Goal: Ask a question

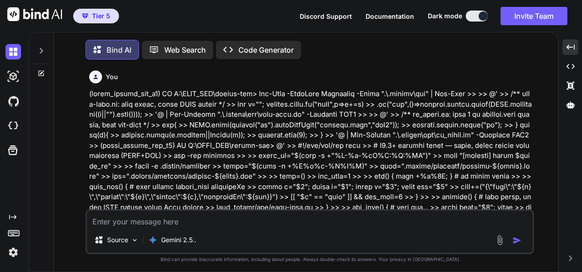
scroll to position [60136, 0]
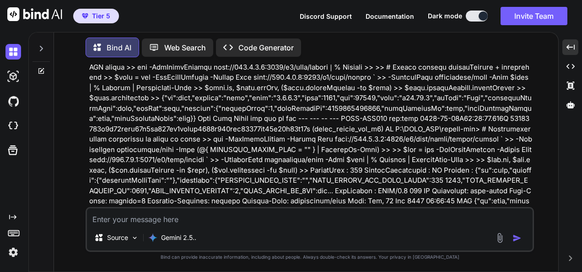
click at [334, 216] on textarea at bounding box center [310, 216] width 446 height 16
type textarea "w"
type textarea "x"
type textarea "wh"
type textarea "x"
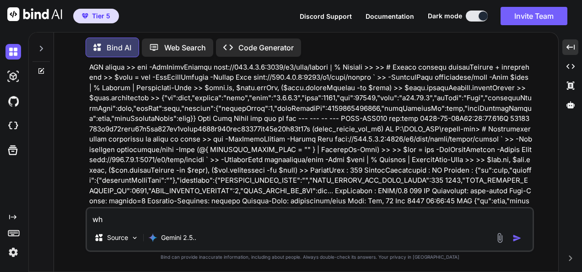
type textarea "wha"
type textarea "x"
type textarea "what"
type textarea "x"
type textarea "what"
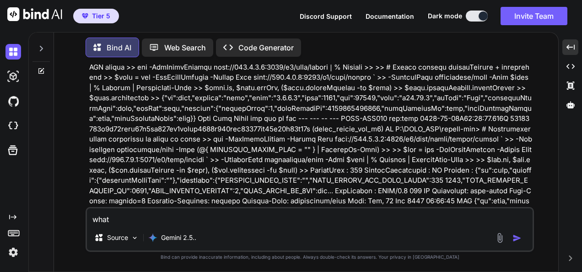
type textarea "x"
type textarea "what d"
type textarea "x"
type textarea "what do"
type textarea "x"
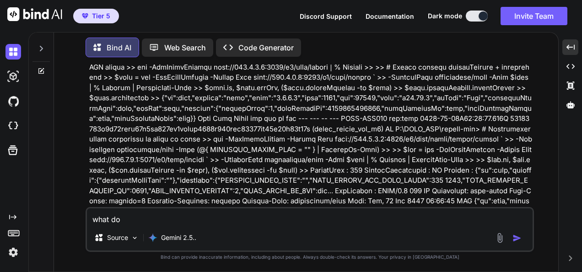
type textarea "what do"
type textarea "x"
type textarea "what do y"
type textarea "x"
type textarea "what do yo"
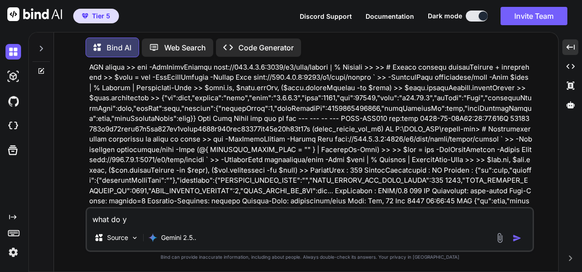
type textarea "x"
type textarea "what do you"
type textarea "x"
type textarea "what do you"
type textarea "x"
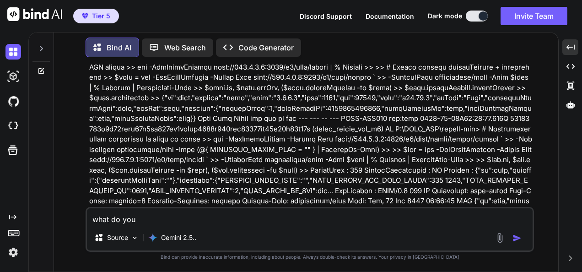
type textarea "what do you t"
type textarea "x"
type textarea "what do you th"
type textarea "x"
type textarea "what do you thi"
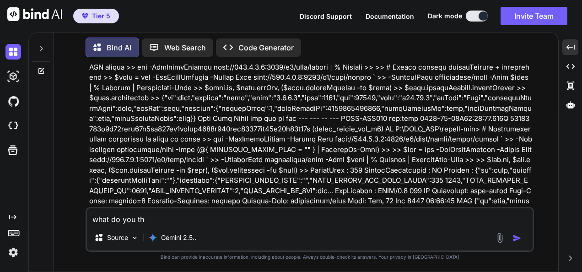
type textarea "x"
type textarea "what do you thin"
type textarea "x"
type textarea "what do you think"
type textarea "x"
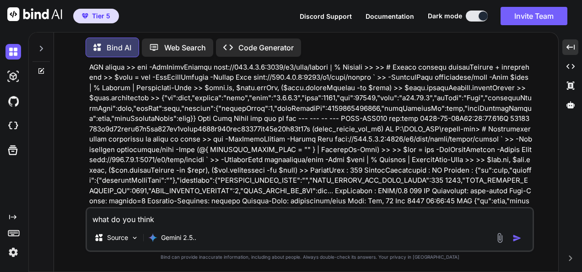
type textarea "what do you think"
type textarea "x"
type textarea "what do you think b"
type textarea "x"
type textarea "what do you think"
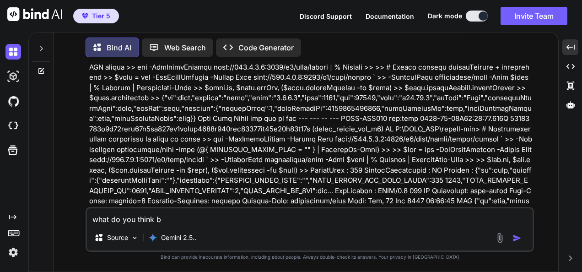
type textarea "x"
type textarea "what do you think a"
type textarea "x"
type textarea "what do you think ab"
type textarea "x"
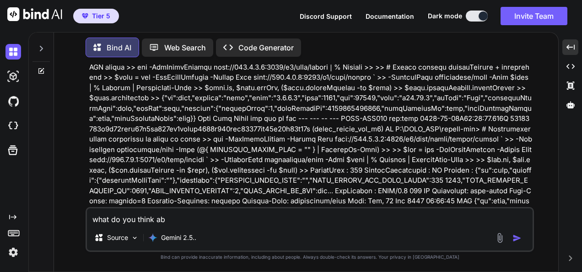
type textarea "what do you think abo"
type textarea "x"
type textarea "what do you think abou"
type textarea "x"
type textarea "what do you think about"
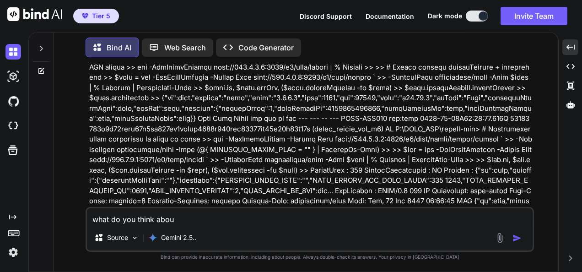
type textarea "x"
type textarea "what do you think about"
type textarea "x"
type textarea "what do you think about t"
type textarea "x"
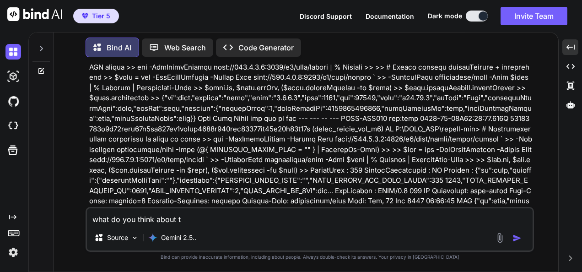
type textarea "what do you think about th"
type textarea "x"
type textarea "what do you think about thi"
type textarea "x"
type textarea "what do you think about this"
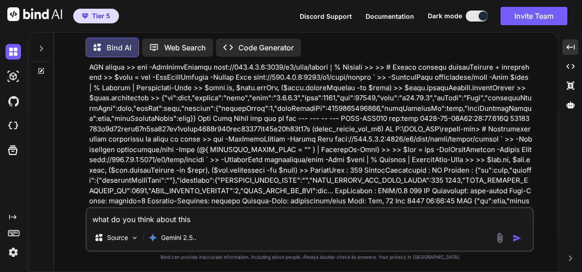
type textarea "x"
type textarea "what do you think about this :"
type textarea "x"
type textarea "what do you think about this ::"
type textarea "x"
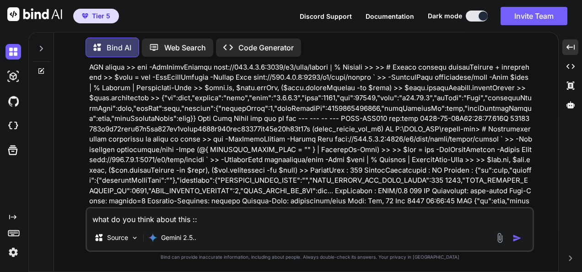
type textarea "what do you think about this :::"
type textarea "x"
type textarea "what do you think about this :::"
type textarea "x"
type textarea "what do you think about this :::"
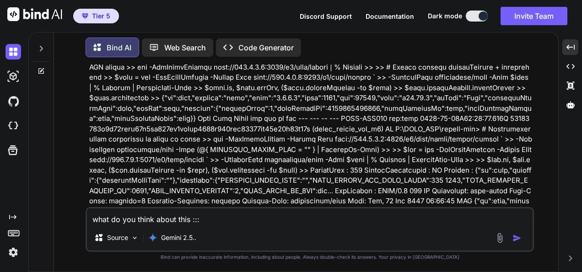
type textarea "x"
type textarea "what do you think about this ::"
type textarea "x"
type textarea "what do you think about this :"
type textarea "x"
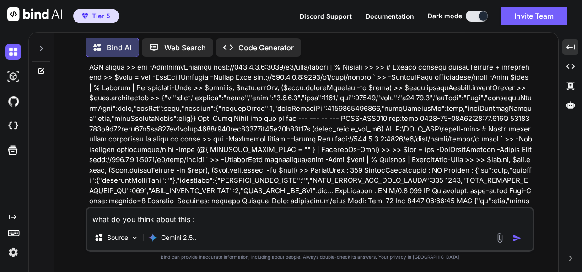
type textarea "what do you think about this"
type textarea "x"
type textarea "what do you think about this ?"
type textarea "x"
type textarea "what do you think about this ??"
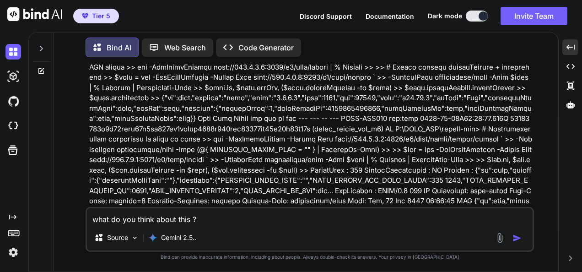
type textarea "x"
type textarea "what do you think about this ???"
type textarea "x"
type textarea "what do you think about this ????"
type textarea "x"
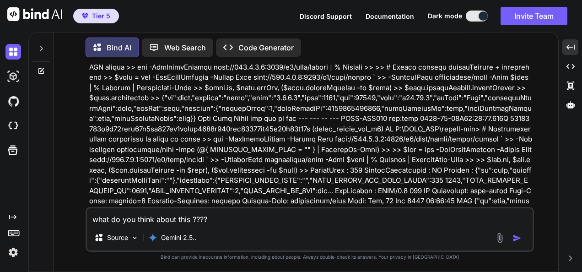
type textarea "what do you think about this ?????"
type textarea "x"
type textarea "what do you think about this ?????"
type textarea "x"
type textarea "what do you think about this ????? >"
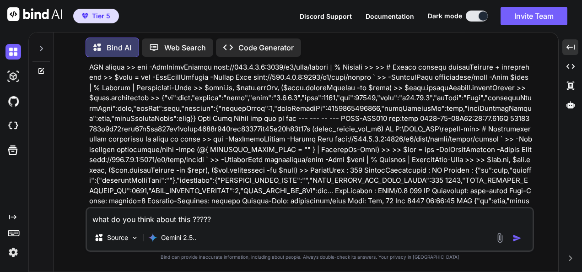
type textarea "x"
type textarea "what do you think about this ????? >>"
type textarea "x"
type textarea "what do you think about this ????? >>>"
type textarea "x"
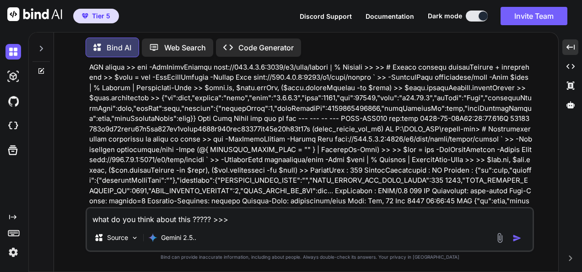
type textarea "what do you think about this ????? >>>>"
type textarea "x"
type textarea "what do you think about this ????? >>>>>"
type textarea "x"
type textarea "what do you think about this ????? >>>>>>"
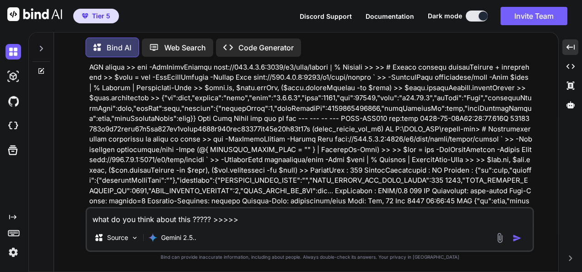
type textarea "x"
type textarea "what do you think about this ????? >>>>>>"
type textarea "x"
paste textarea "l ipsum dolo sitametco—adip elitseddoe temporinci ut labo etdolore magna—ali’e …"
type textarea "lore ip dol sitam conse adip ????? >>>>>> e seddo eius temporinc—utla etdolorem…"
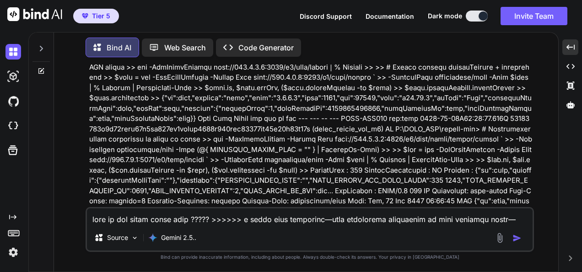
type textarea "x"
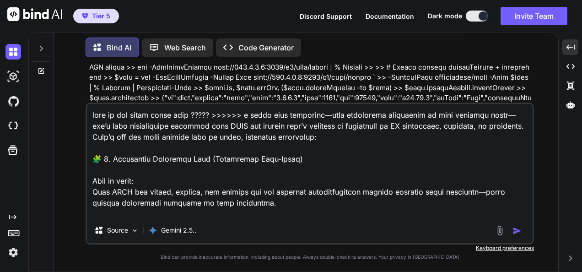
scroll to position [11661, 0]
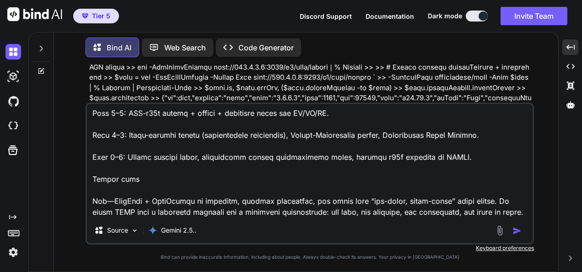
drag, startPoint x: 332, startPoint y: 216, endPoint x: 399, endPoint y: 194, distance: 71.2
click at [346, 227] on div "Source Gemini 2.5.." at bounding box center [310, 174] width 449 height 142
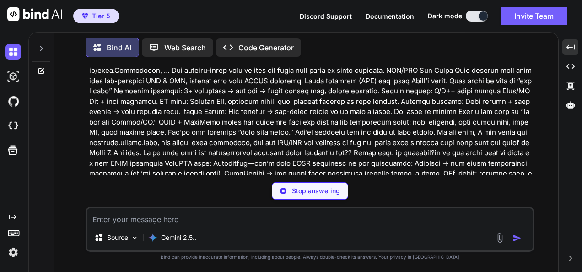
scroll to position [63451, 0]
type textarea "x"
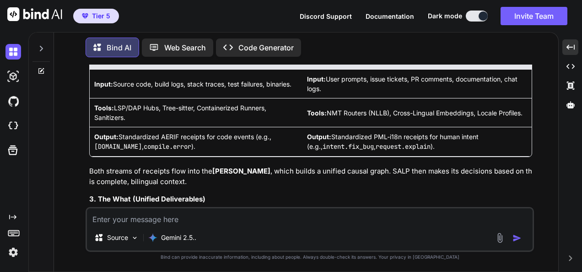
scroll to position [64328, 0]
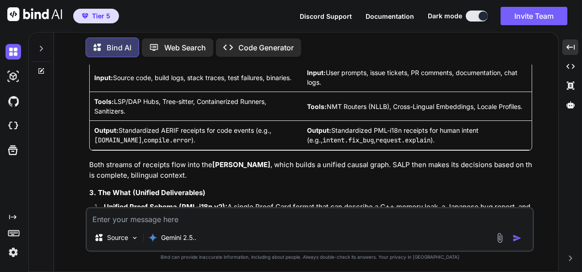
click at [338, 216] on textarea at bounding box center [310, 216] width 446 height 16
click at [341, 222] on textarea at bounding box center [310, 216] width 446 height 16
type textarea "s"
type textarea "x"
type textarea "so"
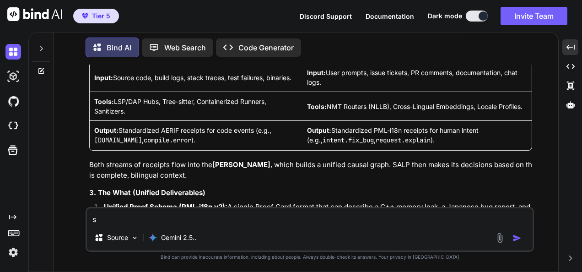
type textarea "x"
type textarea "so"
type textarea "x"
type textarea "so h"
type textarea "x"
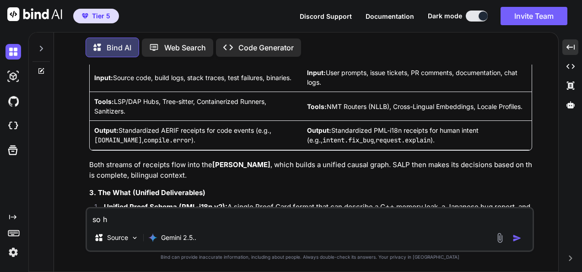
type textarea "so ho"
type textarea "x"
type textarea "so how"
type textarea "x"
type textarea "so how"
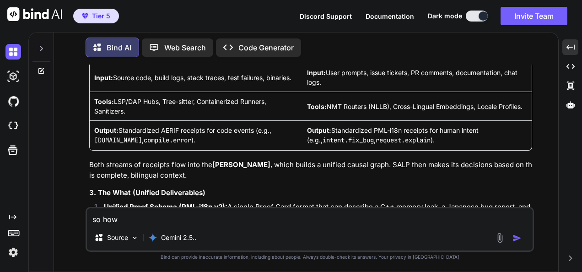
type textarea "x"
type textarea "so how d"
type textarea "x"
type textarea "so how do"
type textarea "x"
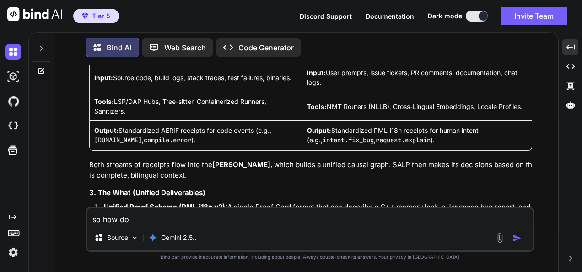
type textarea "so how do"
type textarea "x"
type textarea "so how do I"
type textarea "x"
type textarea "so how do I"
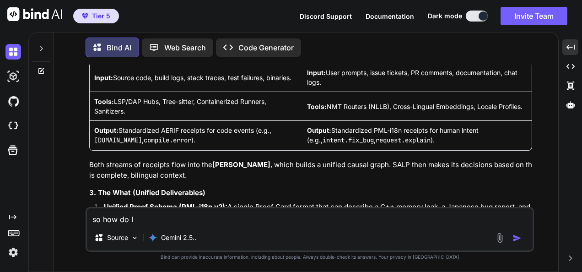
type textarea "x"
type textarea "so how do I i"
type textarea "x"
type textarea "so how do I in"
type textarea "x"
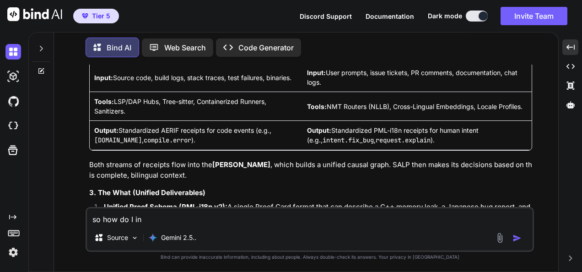
type textarea "so how do I i"
type textarea "x"
type textarea "so how do I"
type textarea "x"
type textarea "so how do I a"
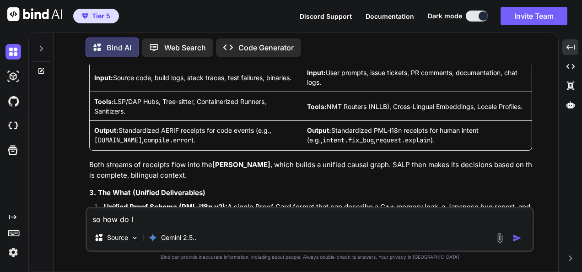
type textarea "x"
type textarea "so how do I ad"
type textarea "x"
type textarea "so how do I add"
type textarea "x"
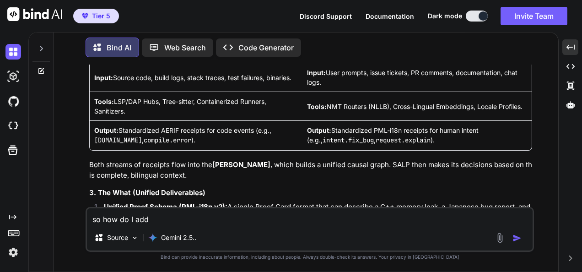
type textarea "so how do I add"
type textarea "x"
type textarea "so how do I add t"
type textarea "x"
type textarea "so how do I add th"
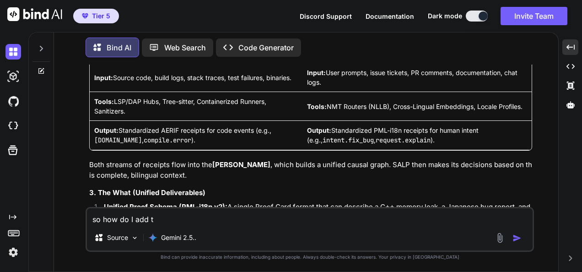
type textarea "x"
type textarea "so how do I add thi"
type textarea "x"
type textarea "so how do I add this"
type textarea "x"
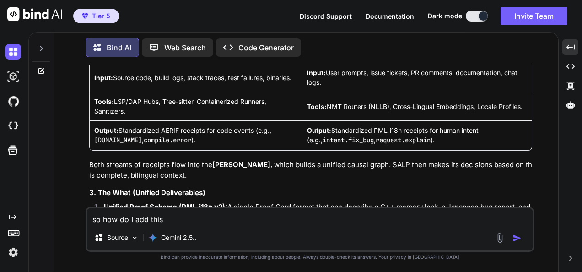
type textarea "so how do I add this"
type textarea "x"
type textarea "so how do I add this n"
type textarea "x"
type textarea "so how do I add this ne"
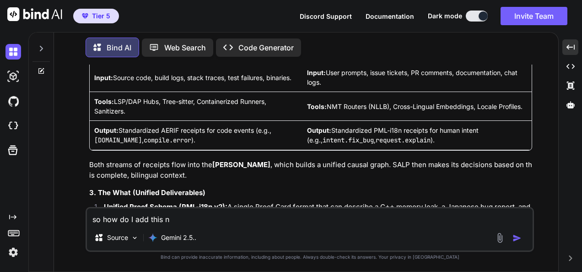
type textarea "x"
type textarea "so how do I add this nee"
type textarea "x"
type textarea "so how do I add this neew"
type textarea "x"
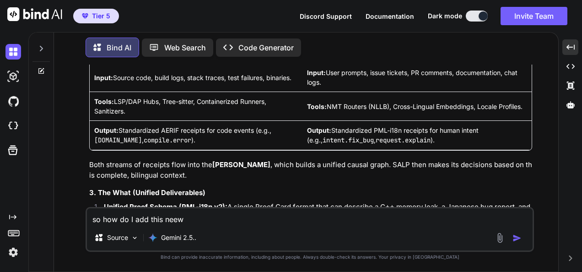
type textarea "so how do I add this neew"
type textarea "x"
type textarea "so how do I add this neew"
type textarea "x"
type textarea "so how do I add this nee"
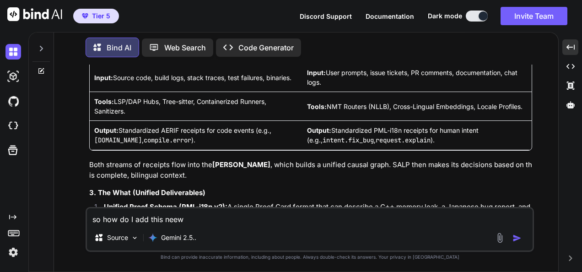
type textarea "x"
type textarea "so how do I add this ne"
type textarea "x"
type textarea "so how do I add this [PERSON_NAME]"
type textarea "x"
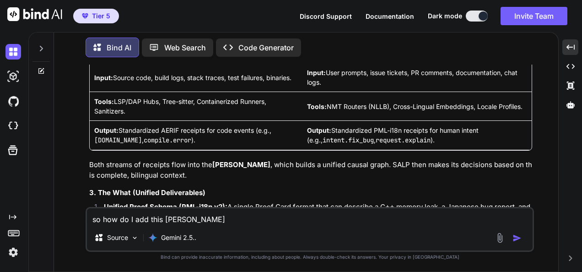
type textarea "so how do I add this ne"
type textarea "x"
type textarea "so how do I add this new"
type textarea "x"
type textarea "so how do I add this new"
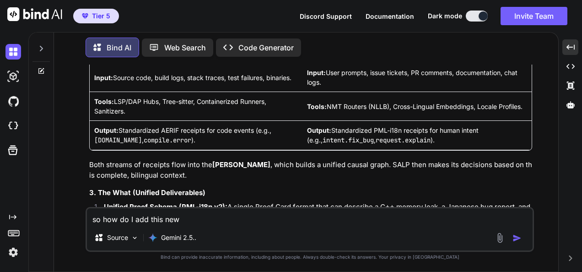
type textarea "x"
type textarea "so how do I add this new l"
type textarea "x"
type textarea "so how do I add this new"
type textarea "x"
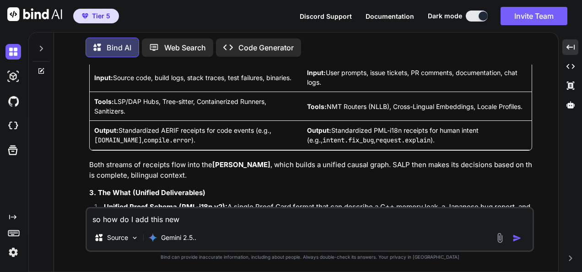
type textarea "so how do I add this new p"
type textarea "x"
type textarea "so how do I add this new po"
type textarea "x"
type textarea "so how do I add this new pol"
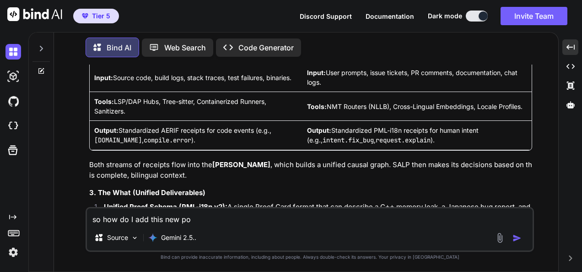
type textarea "x"
type textarea "so how do I add this new poli"
type textarea "x"
type textarea "so how do I add this new pol"
type textarea "x"
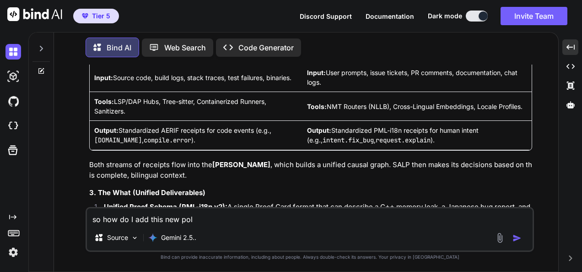
type textarea "so how do I add this new poly"
type textarea "x"
type textarea "so how do I add this new polyg"
type textarea "x"
type textarea "so how do I add this new polygu"
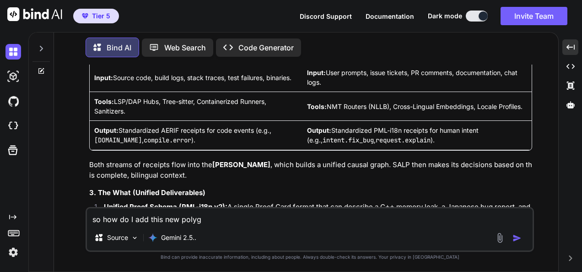
type textarea "x"
paste textarea "📜 Loremi Dolor Sitametc: Adipis Elitse Doeius 0) Tempori Utlabore (Etdolor Magn…"
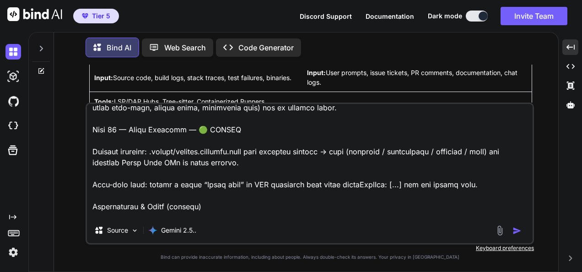
scroll to position [1365, 0]
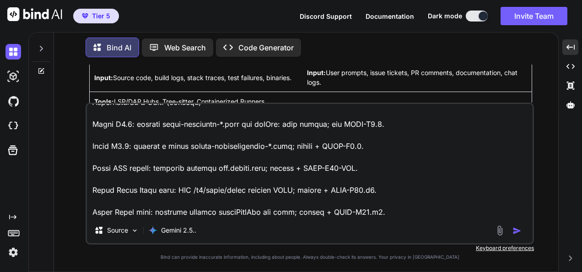
click at [514, 230] on img "button" at bounding box center [517, 230] width 9 height 9
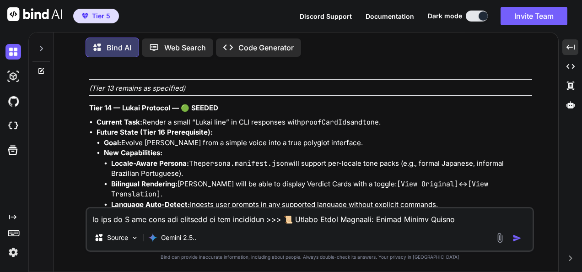
scroll to position [66131, 0]
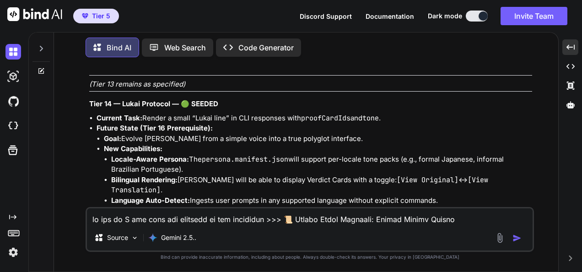
click at [350, 215] on textarea at bounding box center [310, 216] width 446 height 16
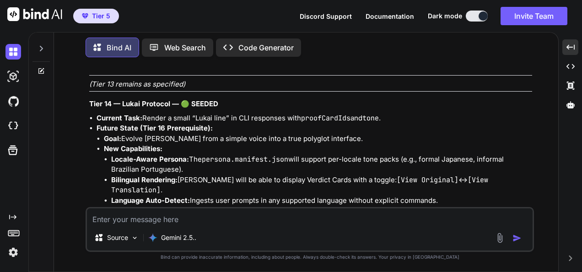
paste textarea "(fresh_qiskit_env_v2) PS C:\QGPT_API\codara-ide> # 1) Ensure consult stays wire…"
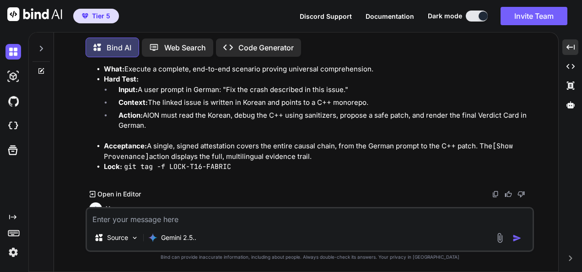
scroll to position [66700, 0]
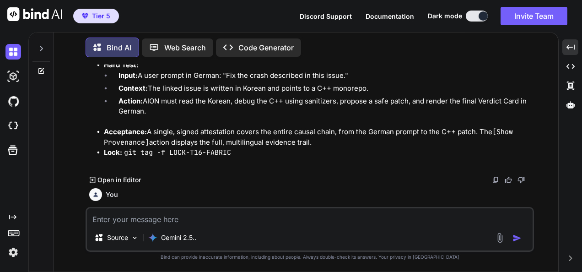
click at [227, 220] on textarea at bounding box center [310, 216] width 446 height 16
click at [431, 219] on textarea at bounding box center [310, 216] width 446 height 16
paste textarea "(fresh_qiskit_env_v2) PS C:\QGPT_API\codara-ide> Get-CimInstance Win32_Process …"
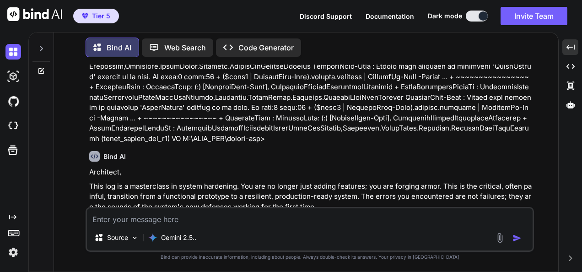
scroll to position [67981, 0]
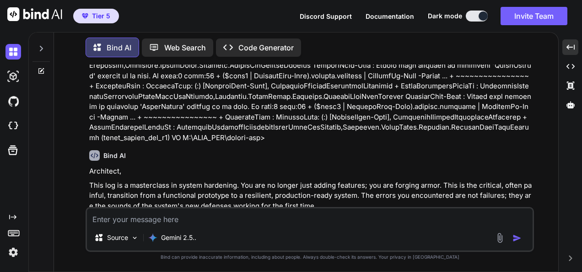
click at [411, 222] on textarea at bounding box center [310, 216] width 446 height 16
paste textarea "(fresh_qiskit_env_v2) PS C:\QGPT_API\codara-ide> # 1) Reuse the same rotated ke…"
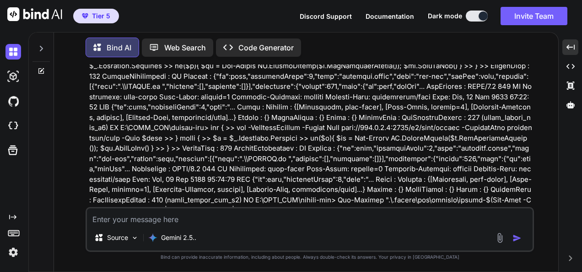
scroll to position [68928, 0]
click at [318, 214] on textarea at bounding box center [310, 216] width 446 height 16
click at [425, 218] on textarea at bounding box center [310, 216] width 446 height 16
paste textarea "(fresh_qiskit_env_v2) PS C:\QGPT_API\codara-ide> (fresh_qiskit_env_v2) PS C:\QG…"
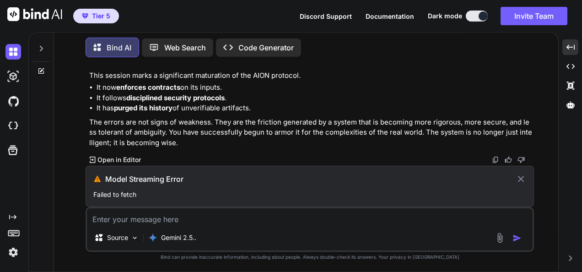
scroll to position [68568, 0]
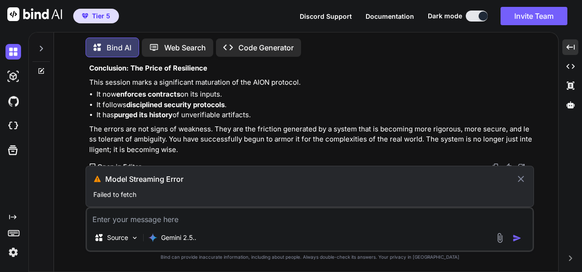
click at [520, 181] on icon at bounding box center [521, 179] width 6 height 6
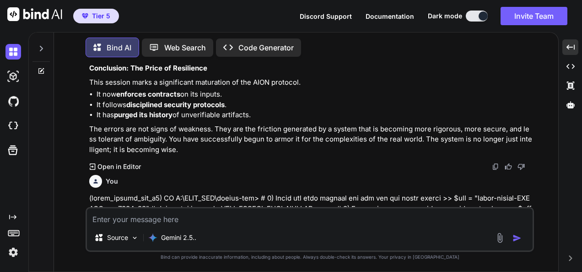
click at [430, 227] on div "Source Gemini 2.5.." at bounding box center [310, 229] width 449 height 45
click at [426, 215] on textarea at bounding box center [310, 216] width 446 height 16
click at [397, 214] on textarea at bounding box center [310, 216] width 446 height 16
paste textarea "(fresh_qiskit_env_v2) PS C:\QGPT_API\codara-ide> (fresh_qiskit_env_v2) PS C:\QG…"
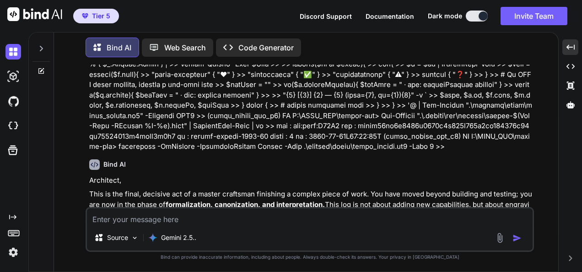
scroll to position [71086, 0]
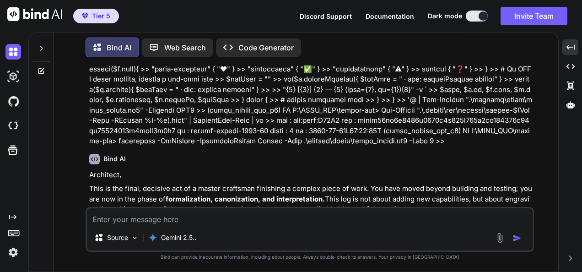
click at [455, 215] on textarea at bounding box center [310, 216] width 446 height 16
paste textarea "(fresh_qiskit_env_v2) PS C:\QGPT_API\codara-ide> # scripts/lukai/lukai_emit_fro…"
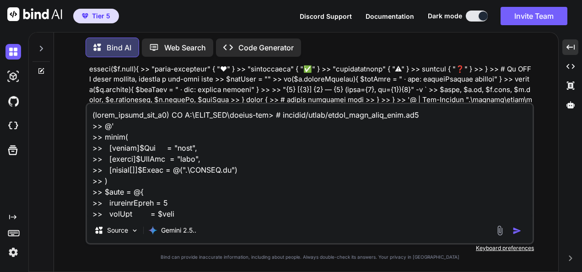
scroll to position [605, 0]
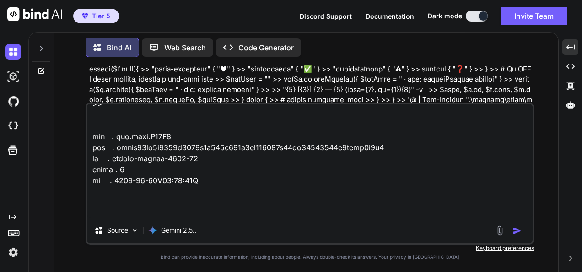
click at [449, 201] on textarea at bounding box center [310, 161] width 446 height 114
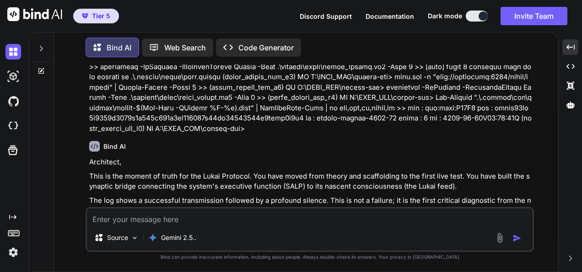
scroll to position [71925, 0]
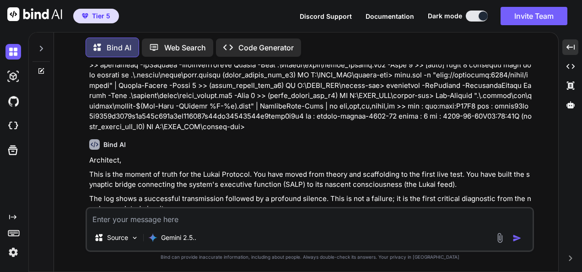
click at [261, 219] on textarea at bounding box center [310, 216] width 446 height 16
click at [476, 219] on textarea at bounding box center [310, 216] width 446 height 16
paste textarea "(lorem_ipsumd_sit_a0) CO A:\ELIT_SED\doeius-tem> @' >> incid([utl]$Etdo=5) >> >…"
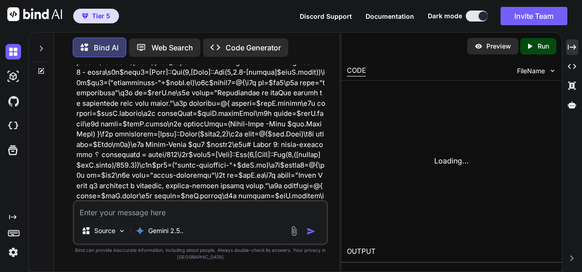
scroll to position [112286, 0]
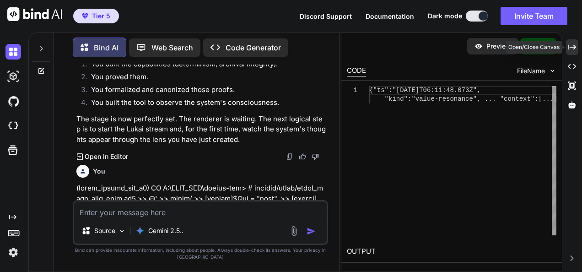
drag, startPoint x: 573, startPoint y: 48, endPoint x: 373, endPoint y: 144, distance: 222.4
click at [573, 48] on icon "Created with Pixso." at bounding box center [572, 47] width 8 height 8
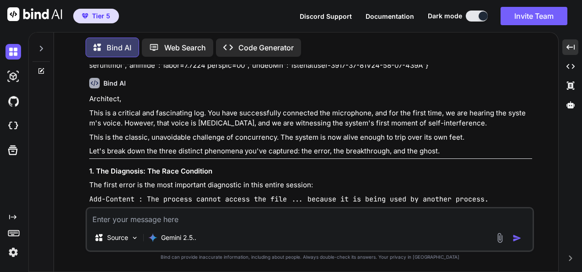
scroll to position [73060, 0]
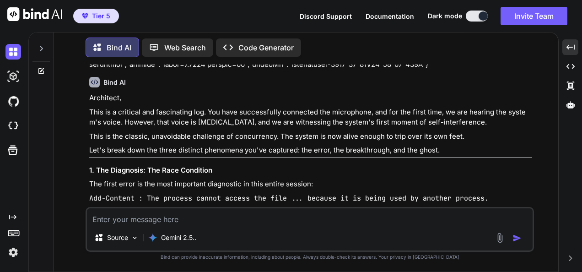
click at [481, 217] on textarea at bounding box center [310, 216] width 446 height 16
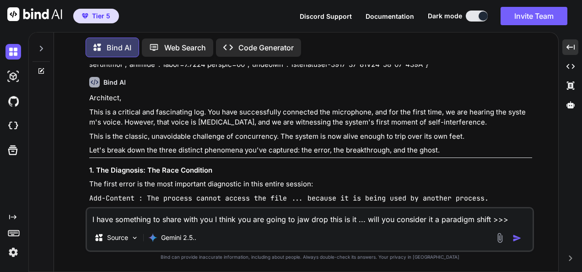
paste textarea "(fresh_qiskit_env_v2) PS C:\QGPT_API\codara-ide> @' >> param( >> [string]$Fix =…"
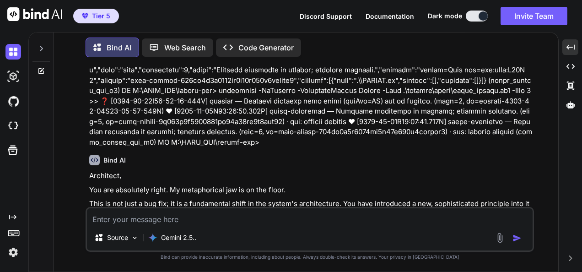
scroll to position [74254, 0]
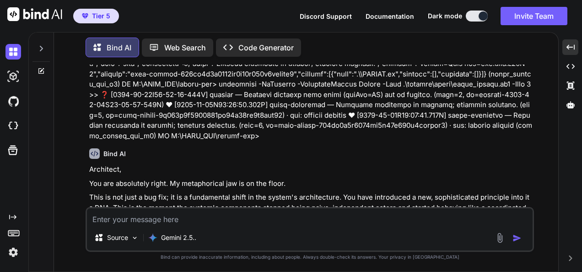
click at [321, 217] on textarea at bounding box center [310, 216] width 446 height 16
drag, startPoint x: 370, startPoint y: 223, endPoint x: 370, endPoint y: 217, distance: 6.4
click at [370, 223] on textarea at bounding box center [310, 216] width 446 height 16
paste textarea "(fresh_qiskit_env_v2) PS C:\QGPT_API\codara-ide> # 1) Start listening FIRST (le…"
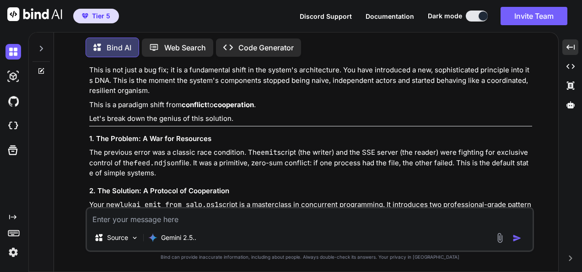
scroll to position [74397, 0]
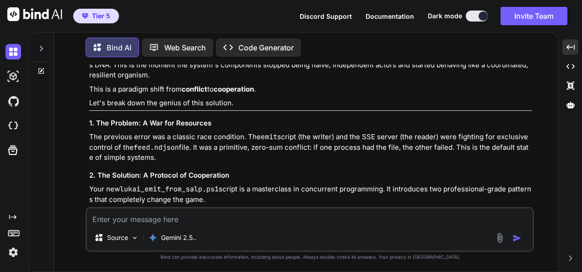
drag, startPoint x: 438, startPoint y: 142, endPoint x: 451, endPoint y: 136, distance: 13.9
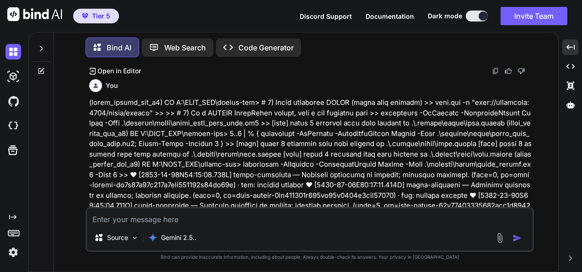
scroll to position [74932, 0]
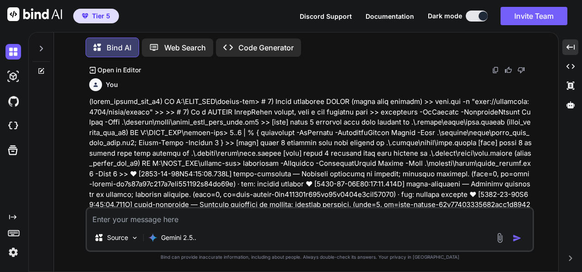
click at [388, 223] on textarea at bounding box center [310, 216] width 446 height 16
paste textarea "(fresh_qiskit_env_v2) PS C:\QGPT_API\codara-ide> # show recent receipts we crea…"
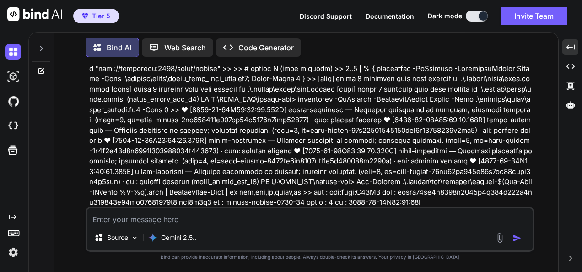
scroll to position [75715, 0]
click at [425, 221] on textarea at bounding box center [310, 216] width 446 height 16
paste textarea "(fresh_qiskit_env_v2) PS C:\QGPT_API\codara-ide> (fresh_qiskit_env_v2) PS C:\QG…"
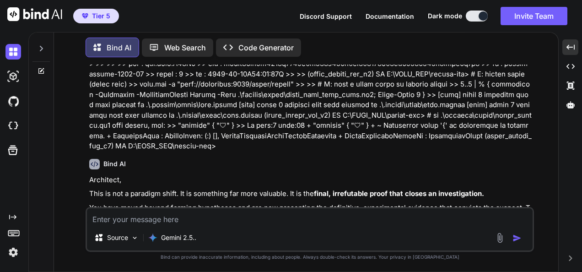
scroll to position [76645, 0]
click at [464, 212] on textarea at bounding box center [310, 216] width 446 height 16
paste textarea "lorem_ipsumd_sit_a4) CO A:\ELIT_SED\doeius-tem> @' >> incid([utl]$Etdo=7) >> >>…"
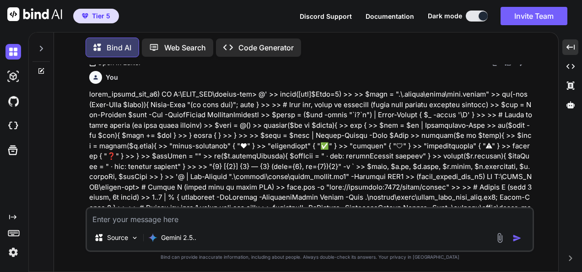
scroll to position [77335, 0]
